Goal: Navigation & Orientation: Find specific page/section

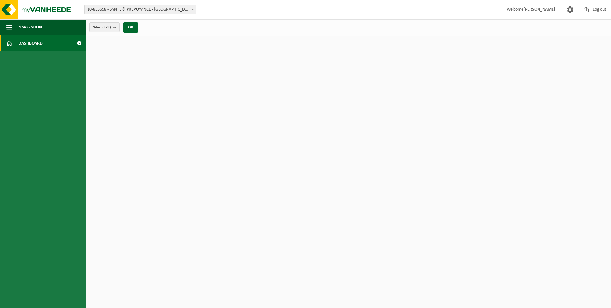
click at [79, 43] on span at bounding box center [79, 43] width 14 height 16
click at [23, 44] on span "Dashboard" at bounding box center [31, 43] width 24 height 16
click at [29, 24] on span "Navigation" at bounding box center [30, 27] width 23 height 16
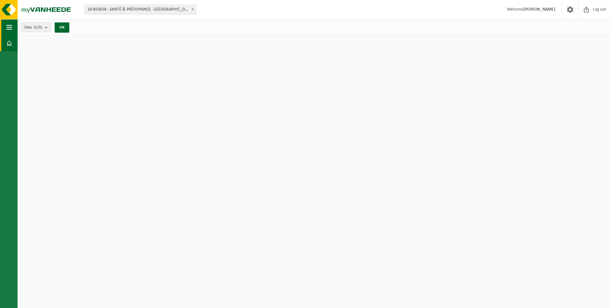
click at [29, 24] on span "Sites (3/3)" at bounding box center [33, 28] width 18 height 10
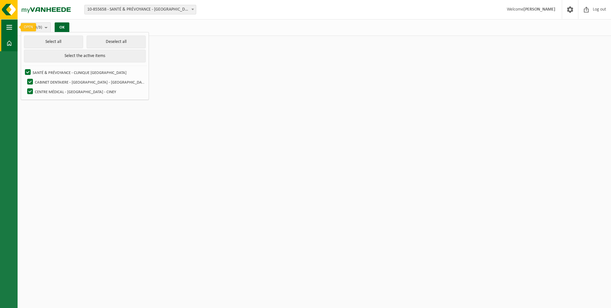
click at [11, 27] on span "button" at bounding box center [9, 27] width 6 height 16
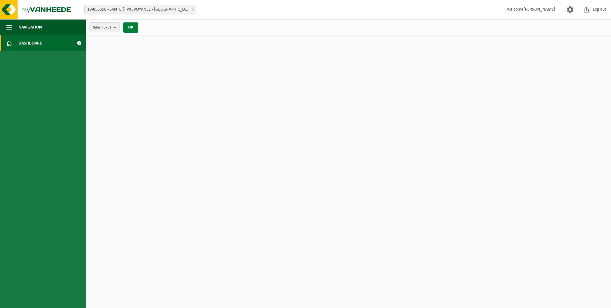
click at [135, 27] on button "OK" at bounding box center [130, 27] width 15 height 10
click at [26, 41] on span "Dashboard" at bounding box center [31, 43] width 24 height 16
click at [568, 11] on span at bounding box center [571, 9] width 10 height 19
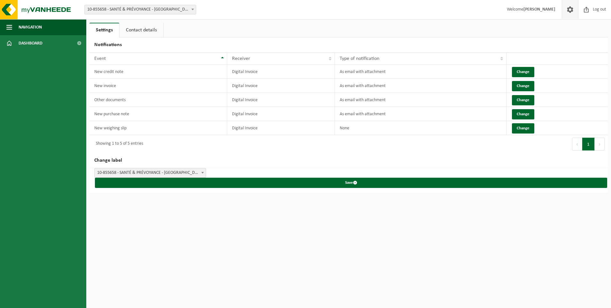
click at [570, 9] on span at bounding box center [571, 9] width 10 height 19
click at [39, 44] on span "Dashboard" at bounding box center [31, 43] width 24 height 16
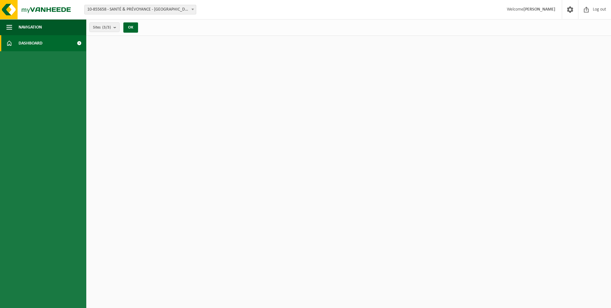
click at [77, 45] on span at bounding box center [79, 43] width 14 height 16
click at [78, 43] on span at bounding box center [79, 43] width 14 height 16
